Goal: Task Accomplishment & Management: Use online tool/utility

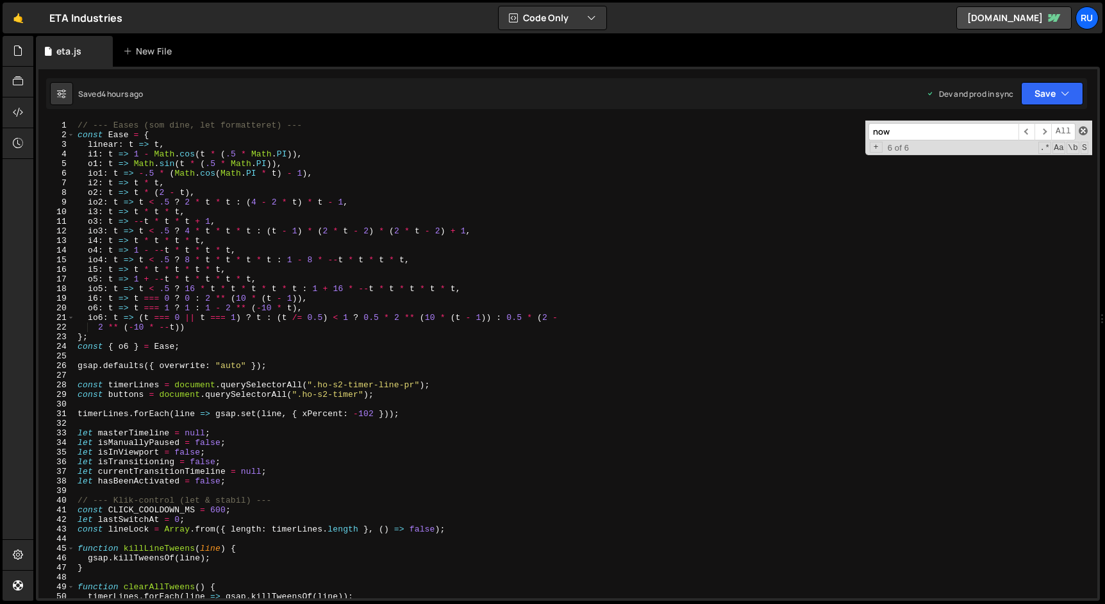
click at [1082, 130] on span at bounding box center [1083, 130] width 9 height 9
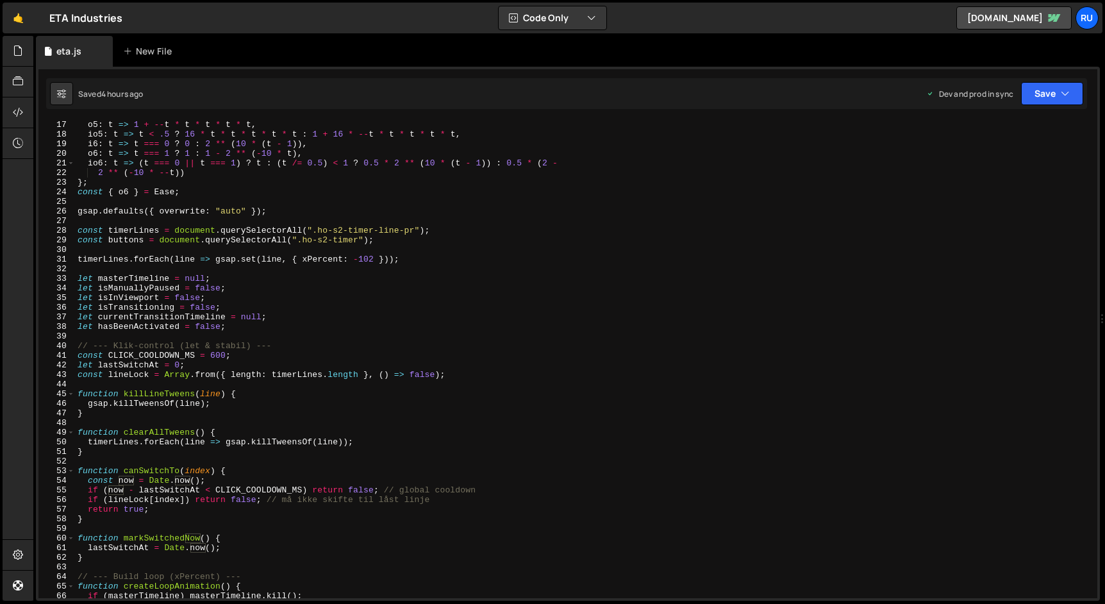
scroll to position [187, 0]
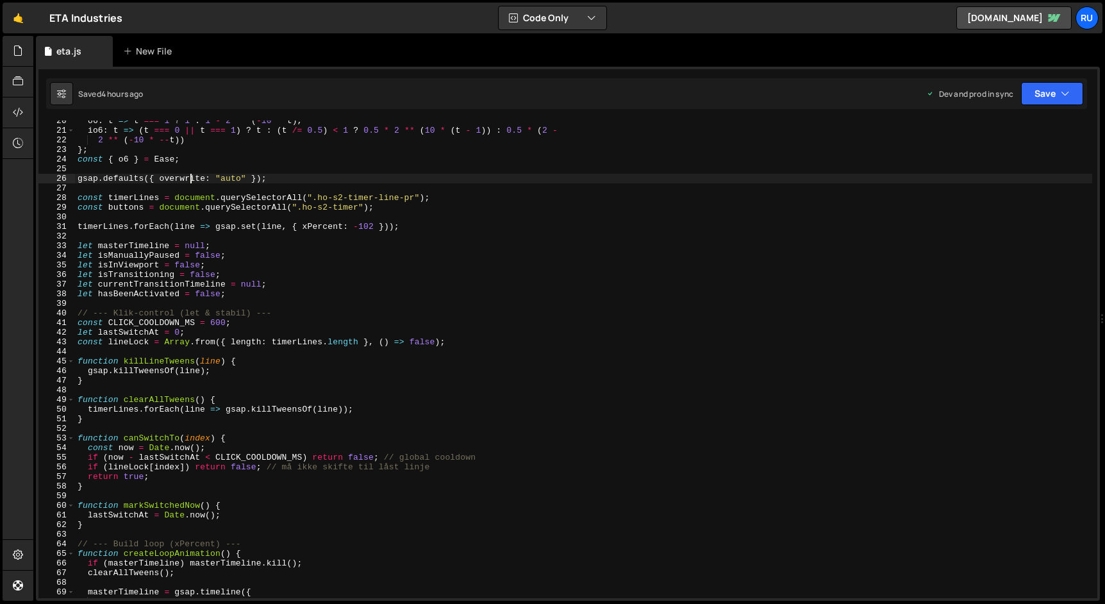
click at [189, 177] on div "o6 : t => t === 1 ? 1 : 1 - 2 ** ( - 10 * t ) , io6 : t => ( t === 0 || t === 1…" at bounding box center [583, 364] width 1017 height 497
type textarea "gsap.defaults({ overwrite: "auto" });"
click at [189, 177] on div "o6 : t => t === 1 ? 1 : 1 - 2 ** ( - 10 * t ) , io6 : t => ( t === 0 || t === 1…" at bounding box center [583, 364] width 1017 height 497
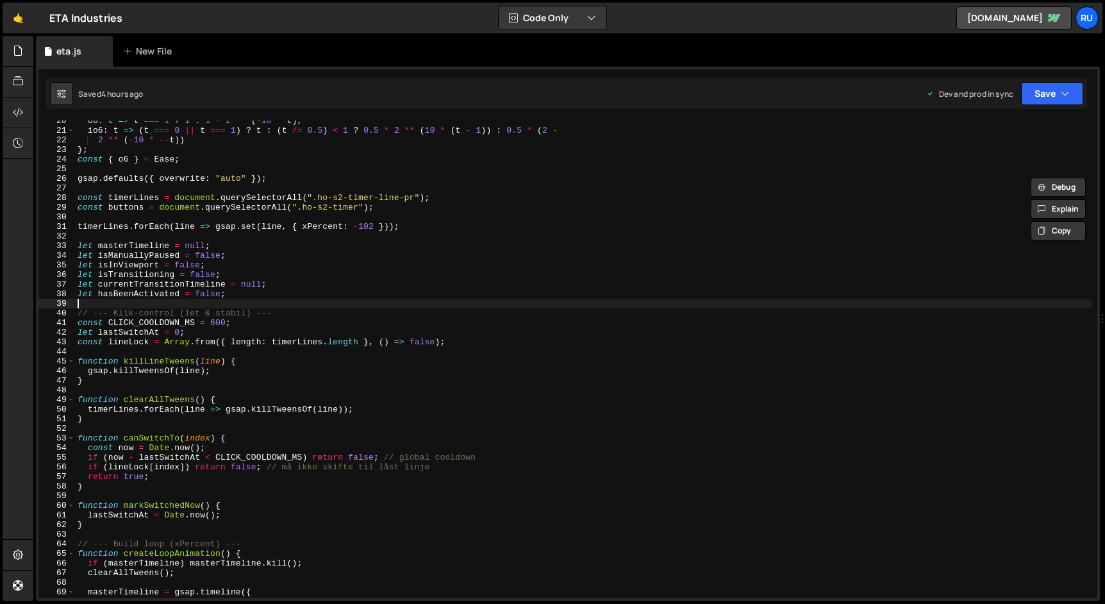
click at [478, 304] on div "o6 : t => t === 1 ? 1 : 1 - 2 ** ( - 10 * t ) , io6 : t => ( t === 0 || t === 1…" at bounding box center [583, 364] width 1017 height 497
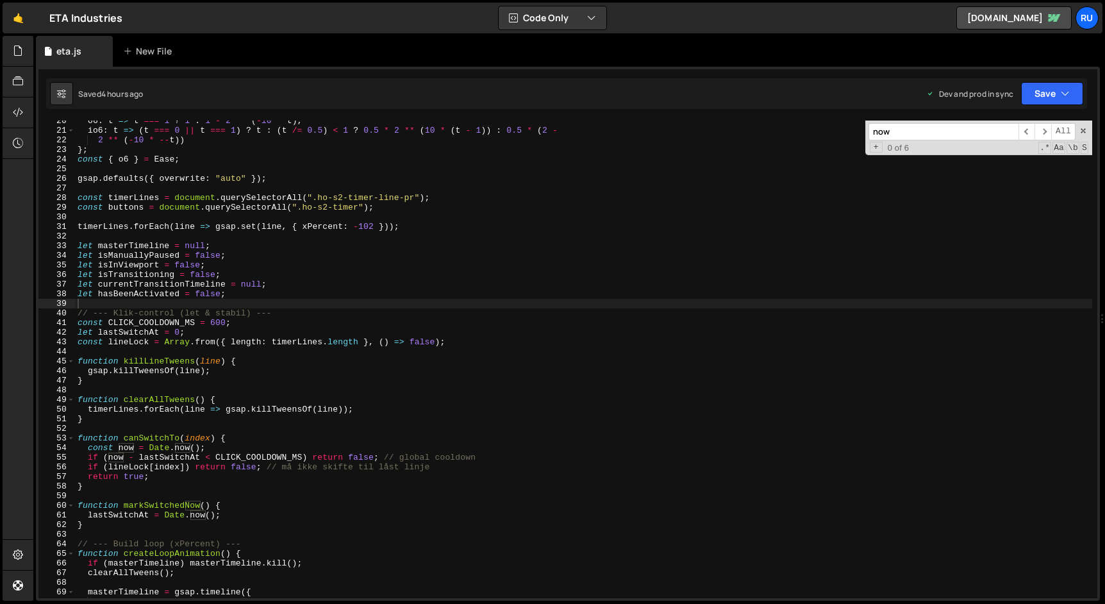
paste input "overwrite"
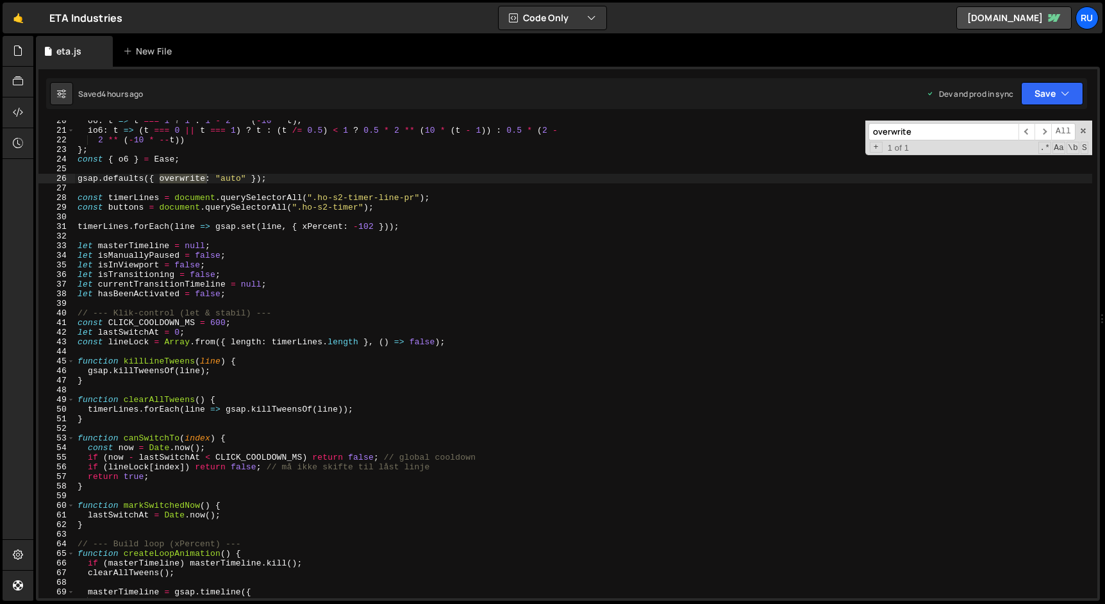
type input "overwrite"
type textarea "gsap.defaults({ overwrite: "auto" });"
click at [233, 176] on div "o6 : t => t === 1 ? 1 : 1 - 2 ** ( - 10 * t ) , io6 : t => ( t === 0 || t === 1…" at bounding box center [583, 364] width 1017 height 497
click at [941, 129] on input "overwrite" at bounding box center [944, 131] width 150 height 17
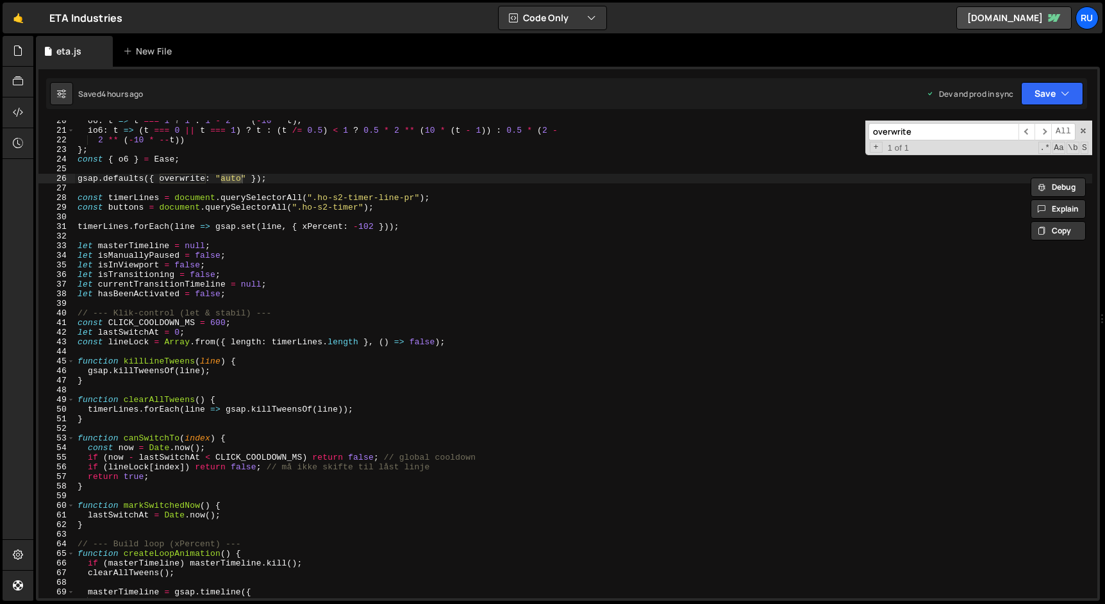
paste input "auto"
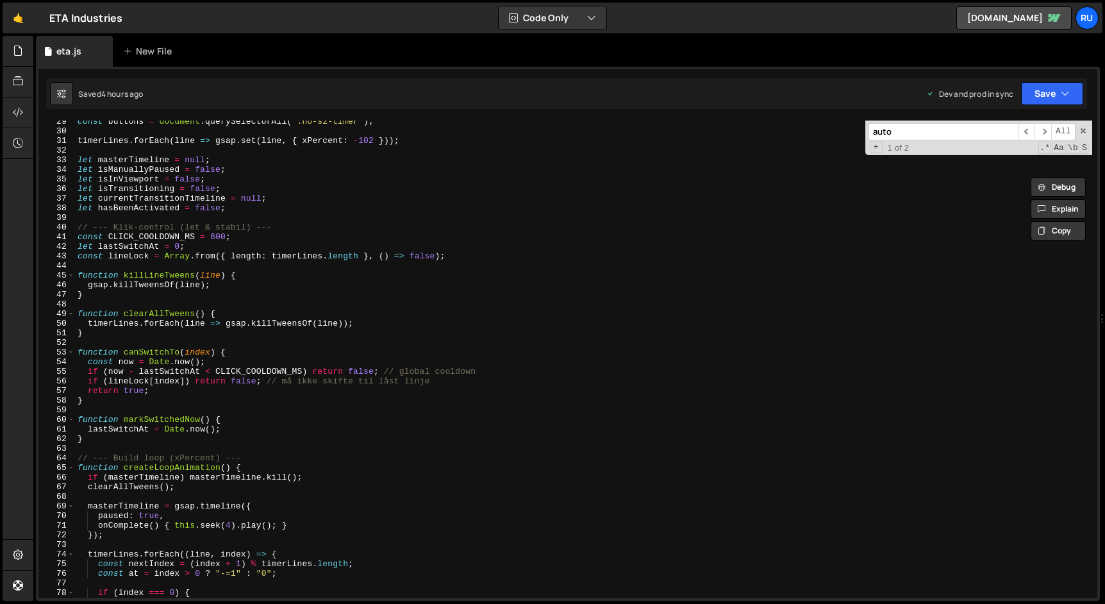
scroll to position [292, 0]
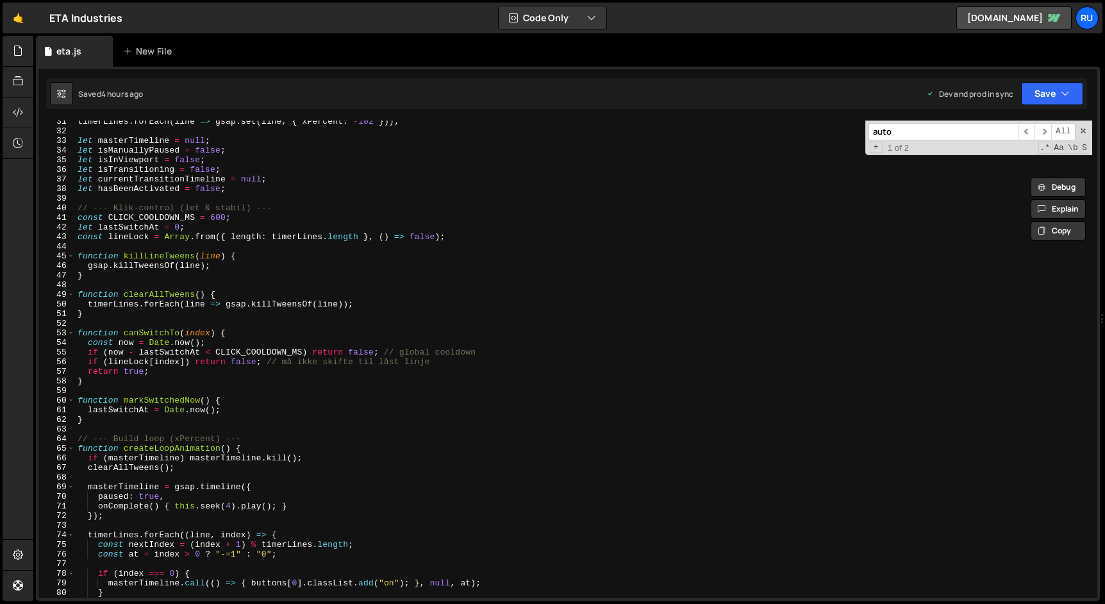
type input "auto"
type textarea "const lineLock = Array.from({ length: timerLines.length }, () => false);"
click at [137, 240] on div "timerLines . forEach ( line => gsap . set ( line , { xPercent : - 102 })) ; let…" at bounding box center [583, 365] width 1017 height 497
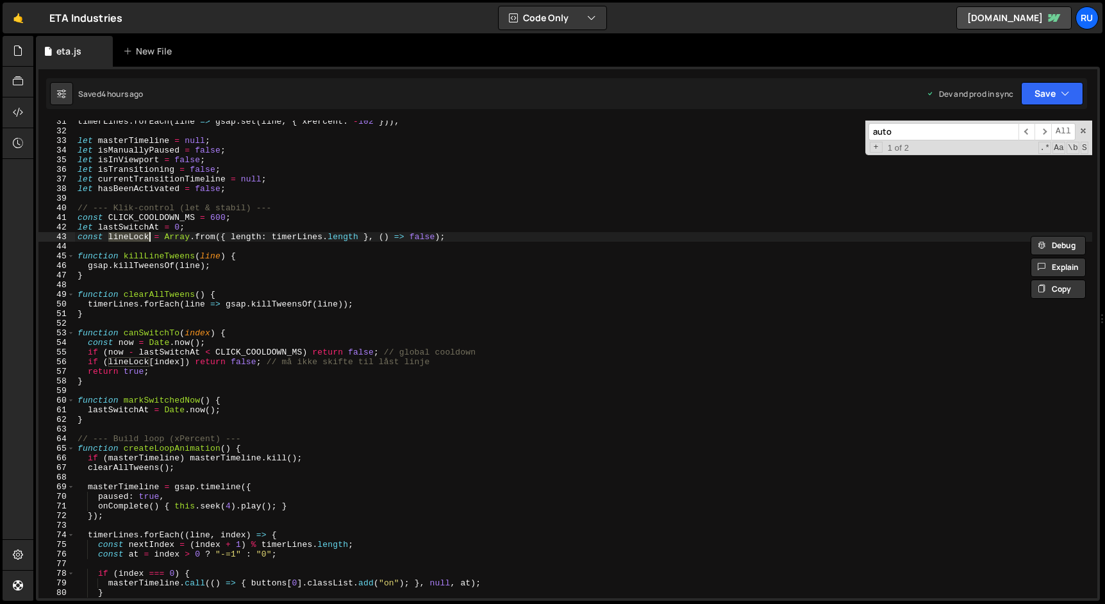
click at [964, 127] on input "auto" at bounding box center [944, 131] width 150 height 17
paste input "lineLock"
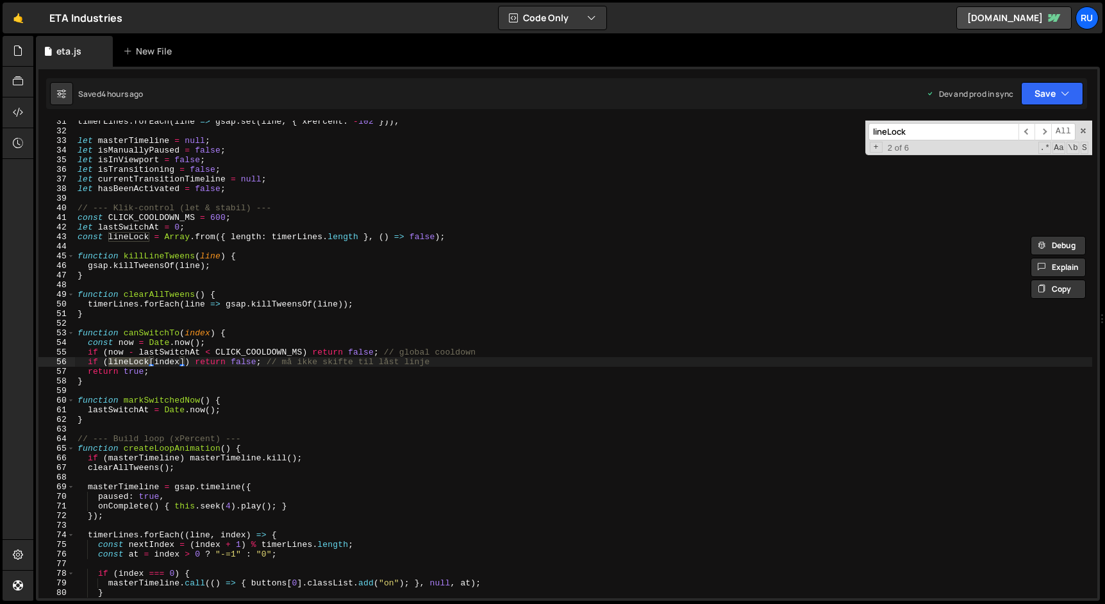
type input "lineLock"
type textarea "function killLineTweens(line) {"
click at [213, 258] on div "timerLines . forEach ( line => gsap . set ( line , { xPercent : - 102 })) ; let…" at bounding box center [583, 365] width 1017 height 497
click at [914, 129] on input "lineLock" at bounding box center [944, 131] width 150 height 17
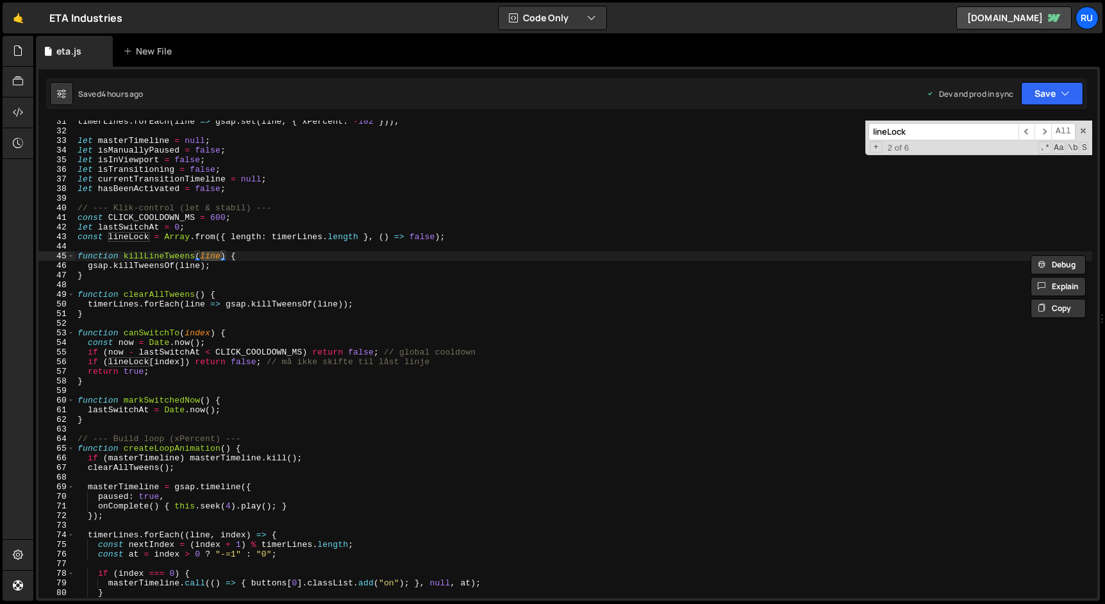
paste input
drag, startPoint x: 226, startPoint y: 256, endPoint x: 197, endPoint y: 257, distance: 29.5
click at [197, 257] on div "timerLines . forEach ( line => gsap . set ( line , { xPercent : - 102 })) ; let…" at bounding box center [583, 365] width 1017 height 497
click at [960, 134] on input "line" at bounding box center [944, 131] width 150 height 17
paste input "(line)"
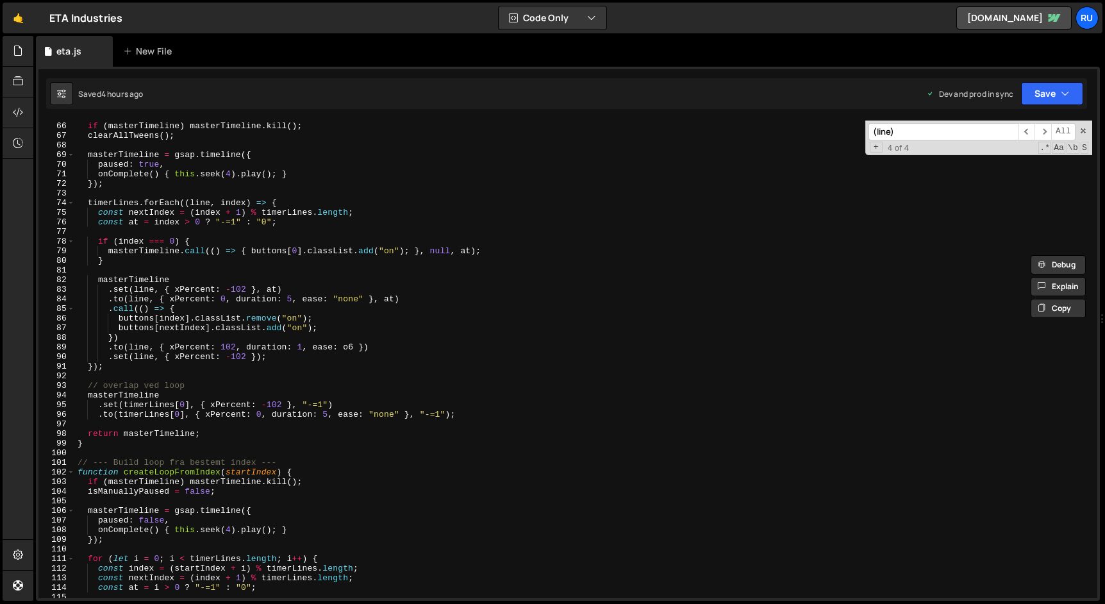
scroll to position [753, 0]
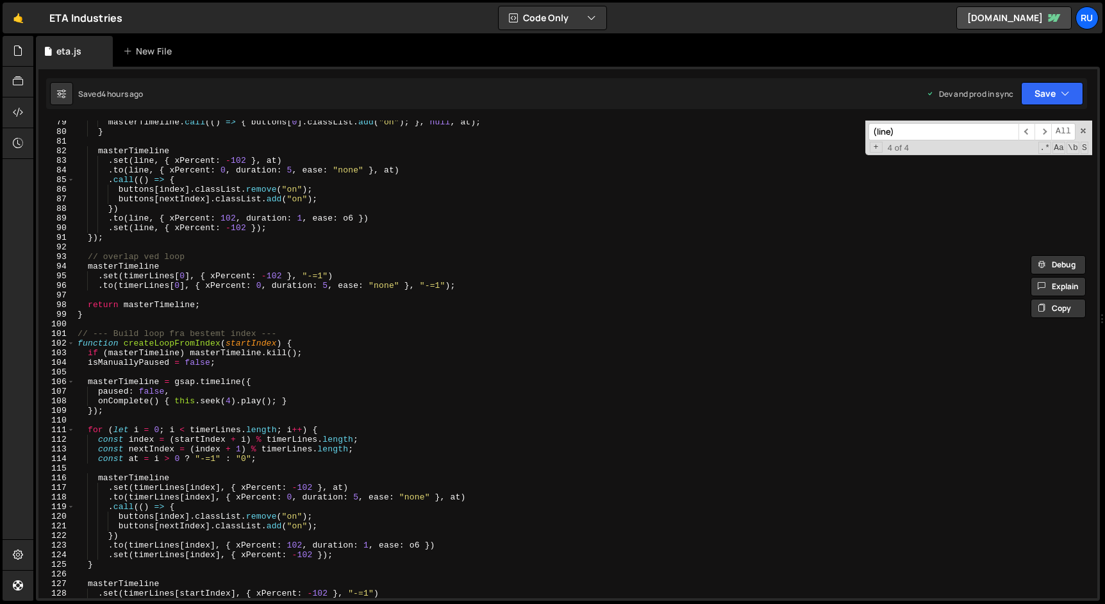
type input "(line)"
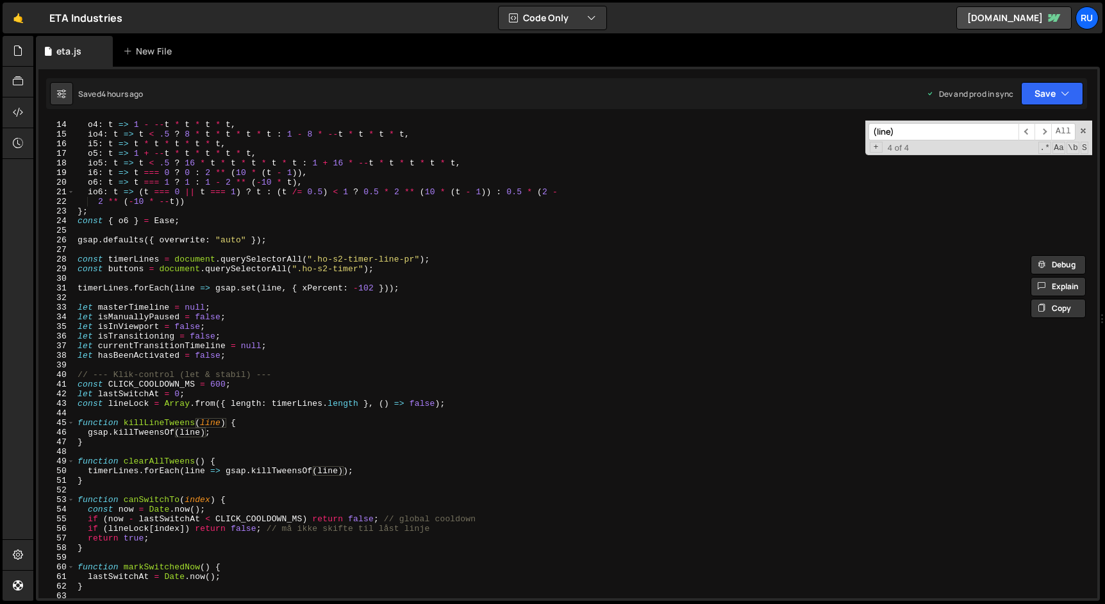
scroll to position [125, 0]
type textarea "gsap.defaults({ overwrite: "auto" });"
drag, startPoint x: 273, startPoint y: 240, endPoint x: -3, endPoint y: 240, distance: 275.7
click at [0, 240] on html "Projects [GEOGRAPHIC_DATA] Blog Ru Projects Your Teams Account Upgrade Logout" at bounding box center [552, 302] width 1105 height 604
click at [1051, 78] on div "Saved 4 hours ago Dev and prod in sync Upgrade to Edit Save Save to Staging S S…" at bounding box center [566, 93] width 1041 height 31
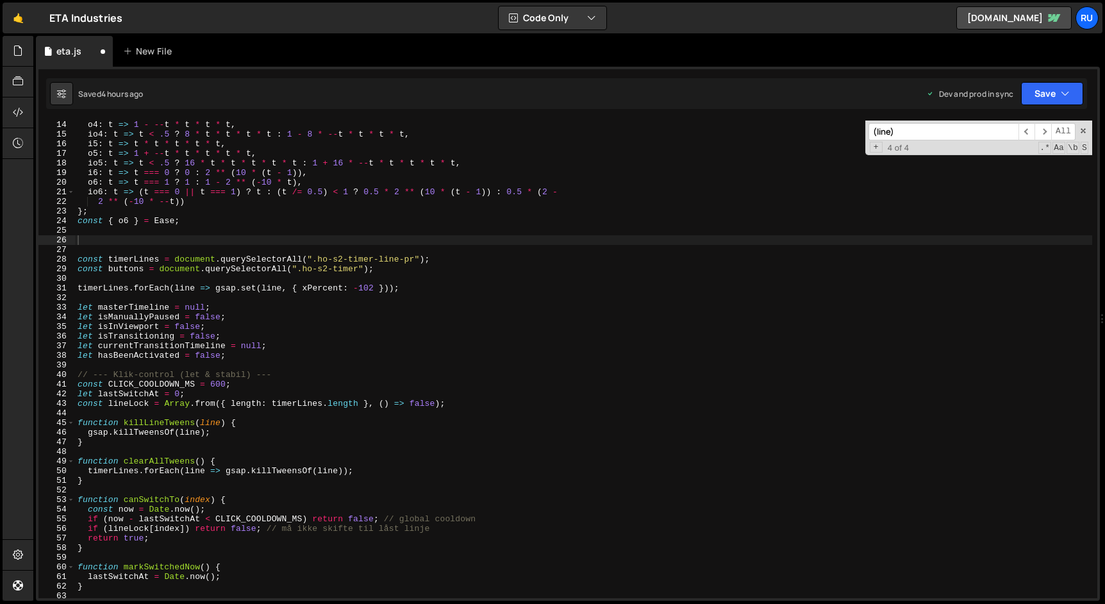
click at [1051, 107] on div "Saved 4 hours ago Dev and prod in sync Upgrade to Edit Save Save to Staging S S…" at bounding box center [566, 93] width 1041 height 31
click at [1051, 97] on button "Save" at bounding box center [1052, 93] width 62 height 23
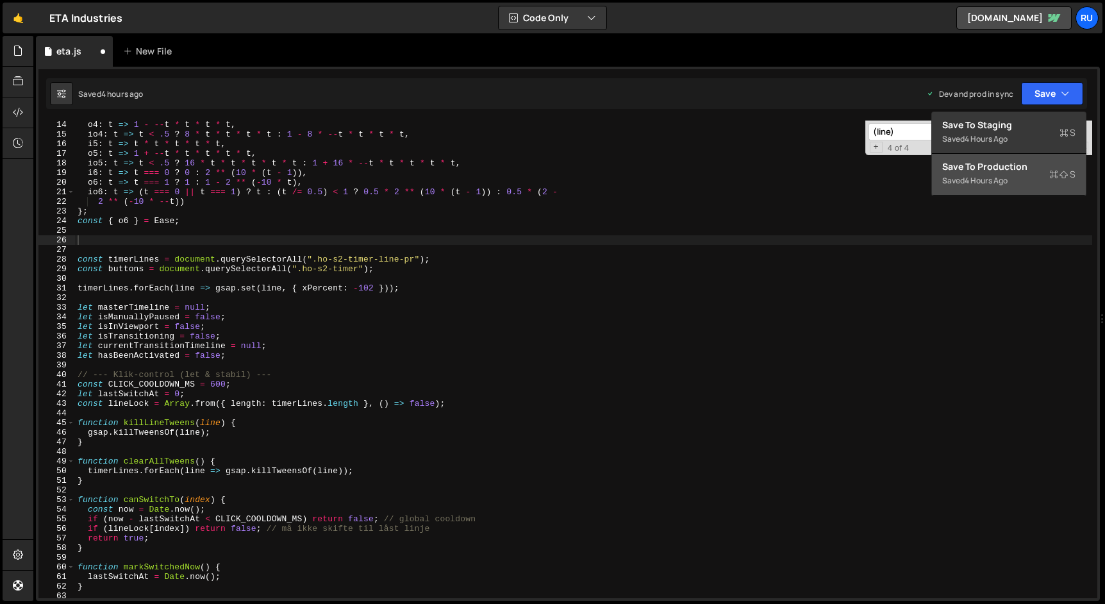
click at [1039, 189] on button "Save to Production S Saved 4 hours ago" at bounding box center [1009, 175] width 154 height 42
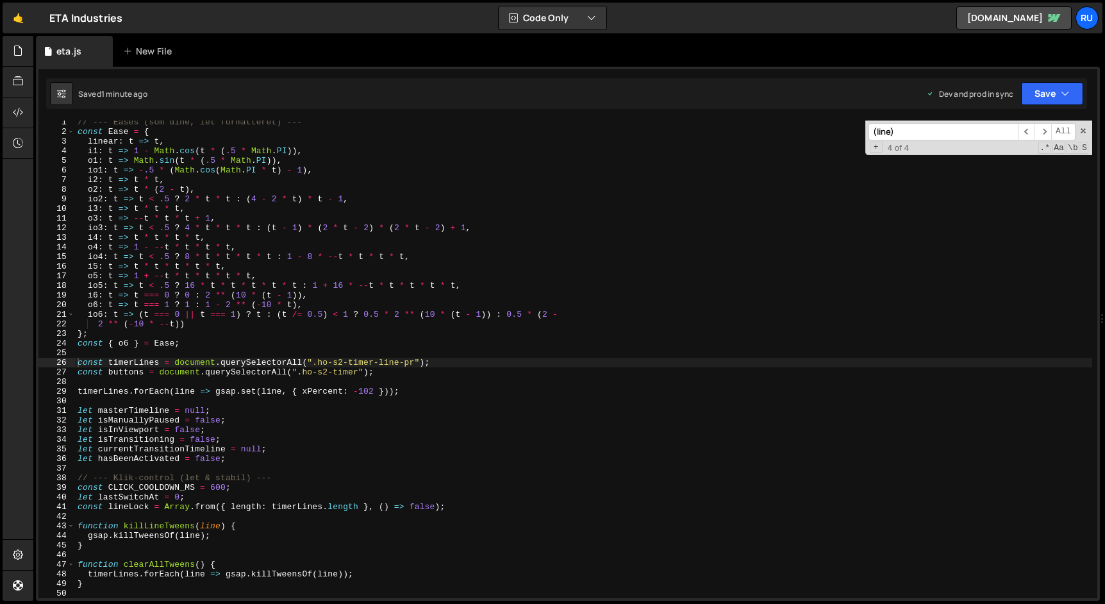
scroll to position [54, 0]
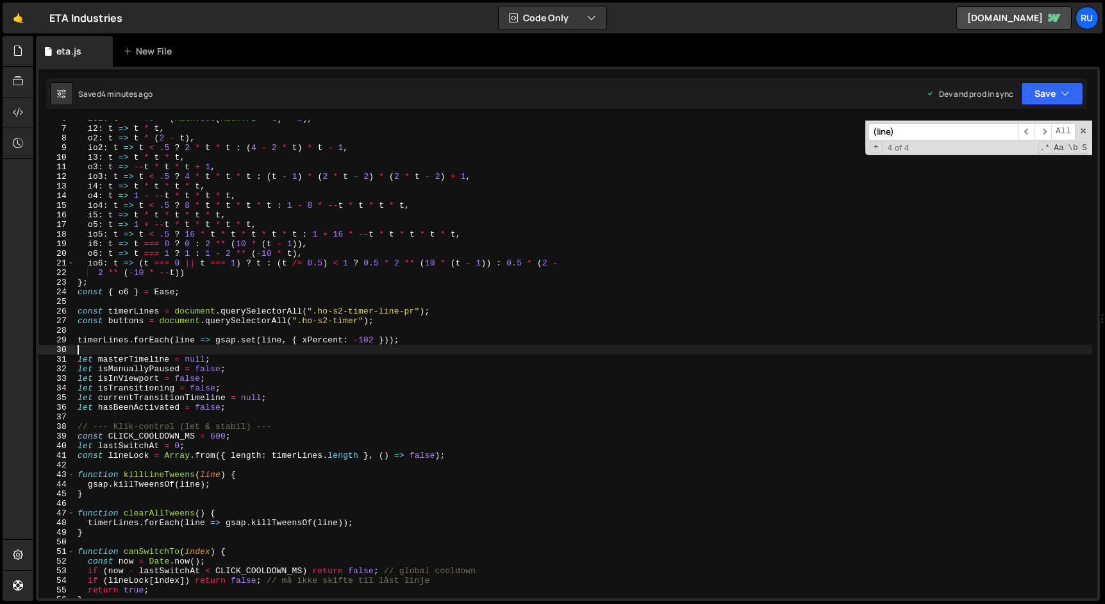
click at [249, 353] on div "io1 : t => - .5 * ( Math . cos ( Math . PI * t ) - 1 ) , i2 : t => t * t , o2 :…" at bounding box center [583, 362] width 1017 height 497
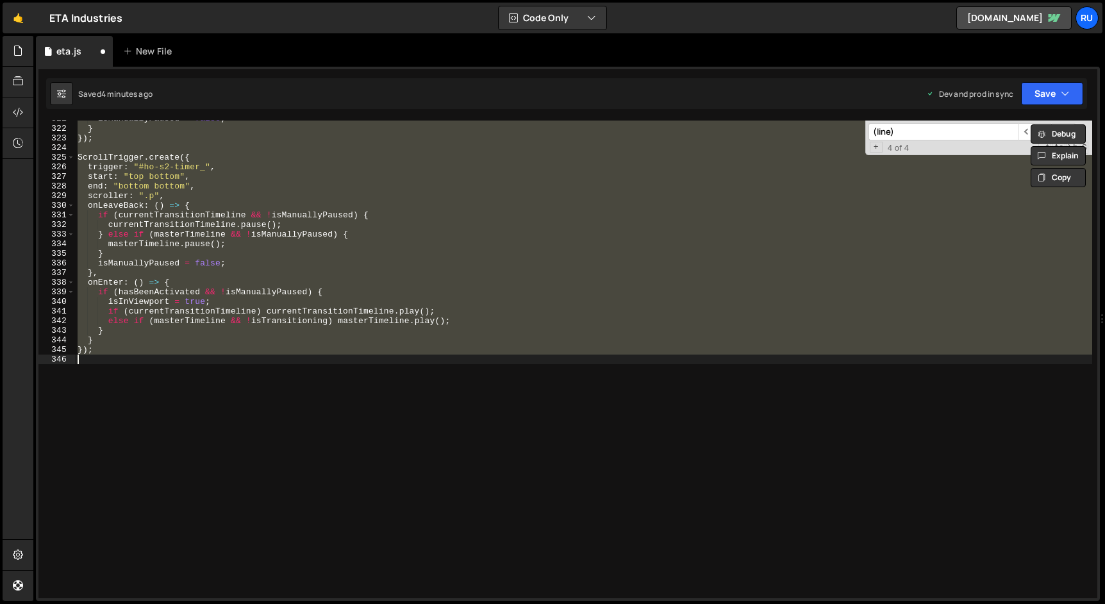
type textarea "gsap.defaults({ overwrite: "auto" });"
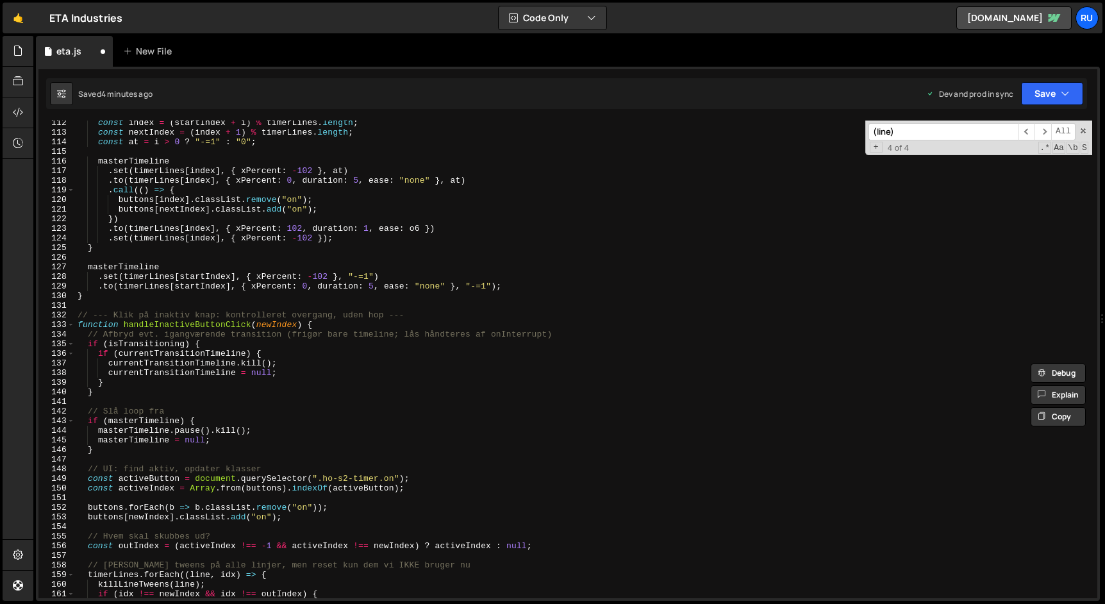
scroll to position [1099, 0]
